Goal: Task Accomplishment & Management: Use online tool/utility

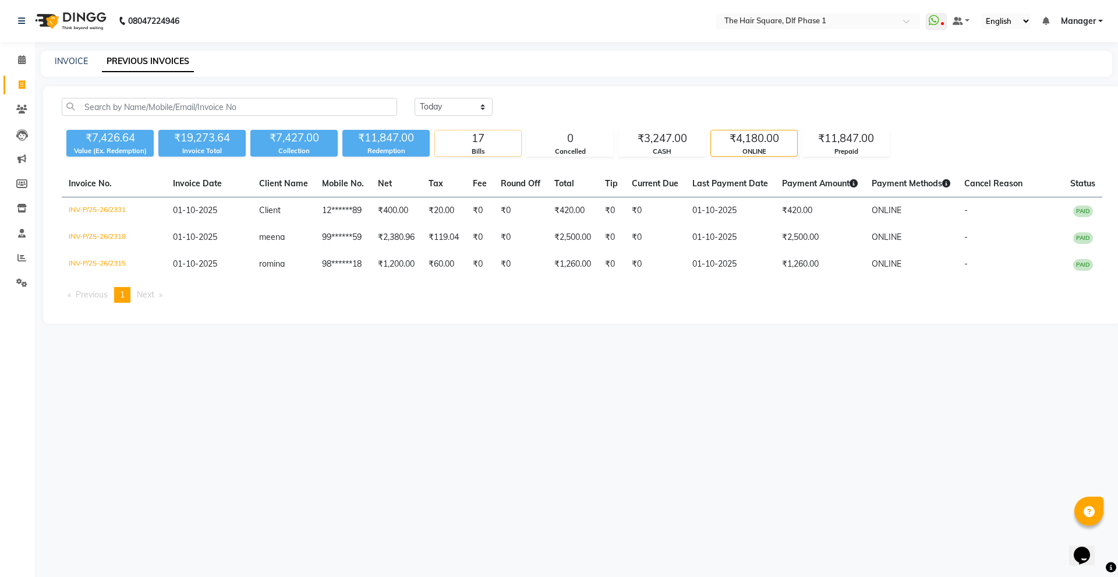
click at [500, 142] on div "17" at bounding box center [478, 138] width 86 height 16
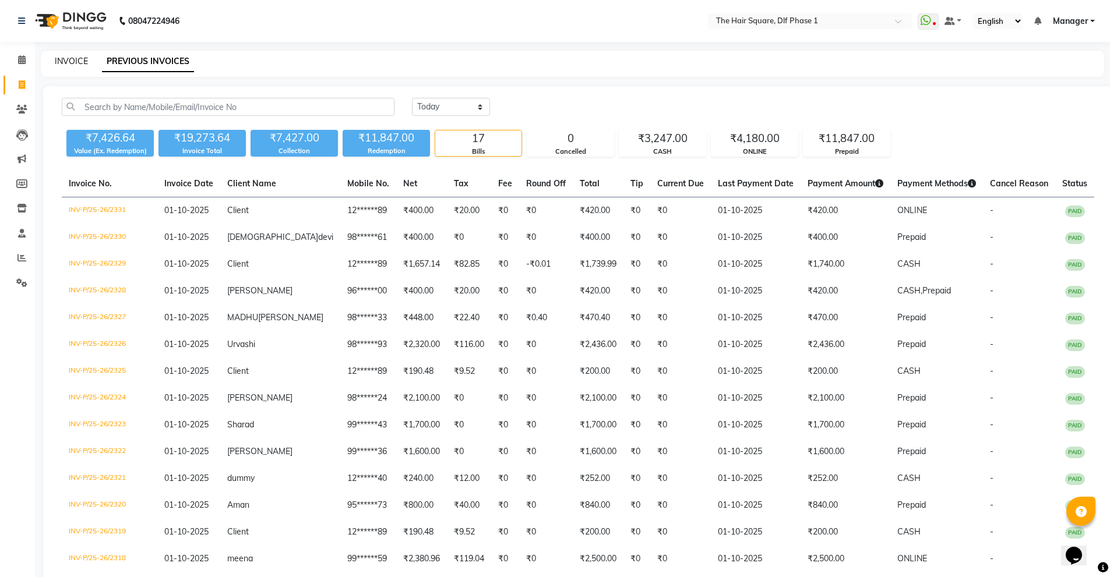
click at [72, 65] on link "INVOICE" at bounding box center [71, 61] width 33 height 10
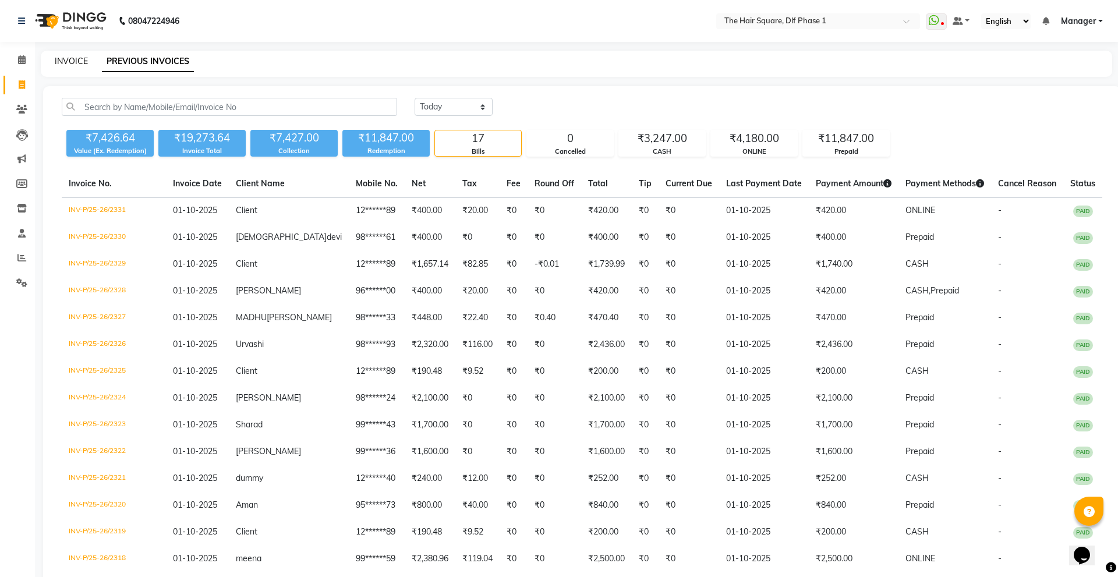
select select "5766"
select select "service"
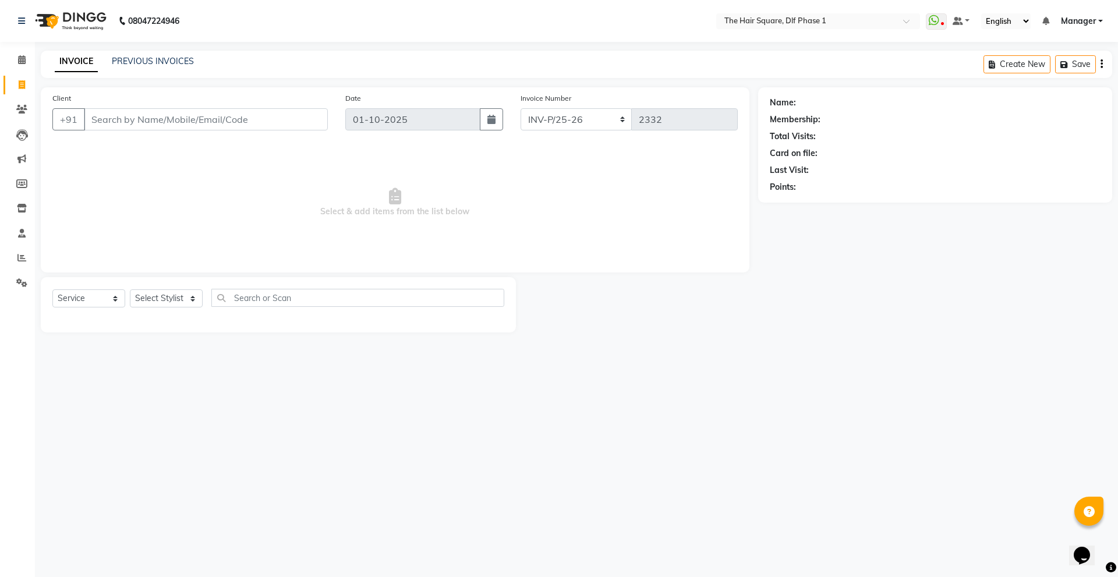
click at [150, 55] on div "INVOICE PREVIOUS INVOICES Create New Save" at bounding box center [577, 64] width 1072 height 27
click at [164, 58] on link "PREVIOUS INVOICES" at bounding box center [153, 61] width 82 height 10
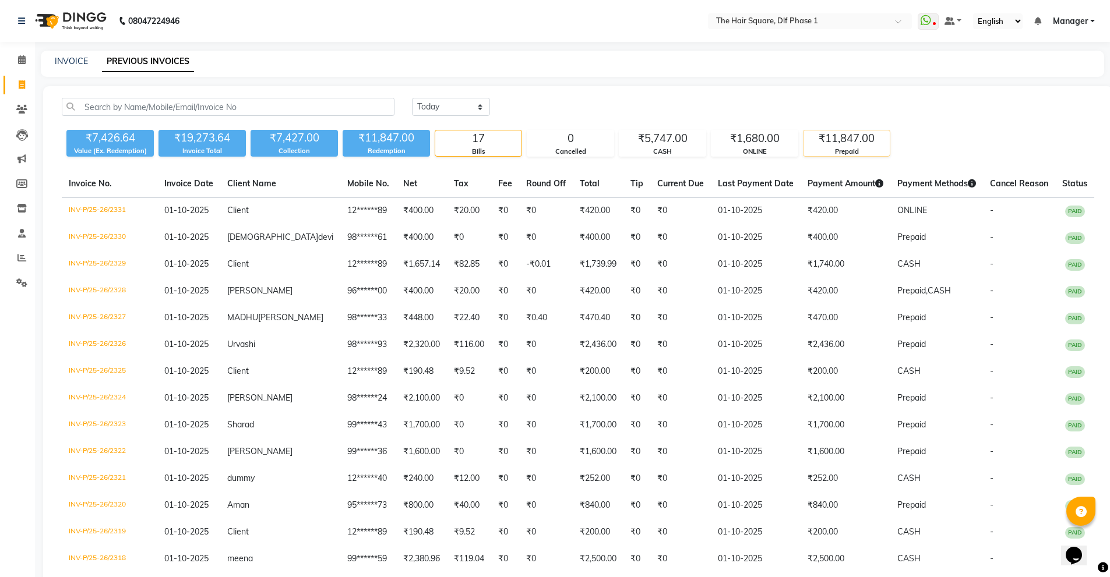
click at [864, 150] on div "Prepaid" at bounding box center [846, 152] width 86 height 10
